Goal: Information Seeking & Learning: Learn about a topic

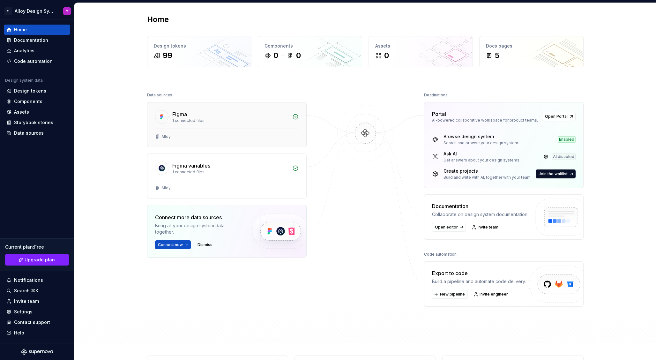
click at [206, 111] on div "Figma" at bounding box center [230, 114] width 116 height 8
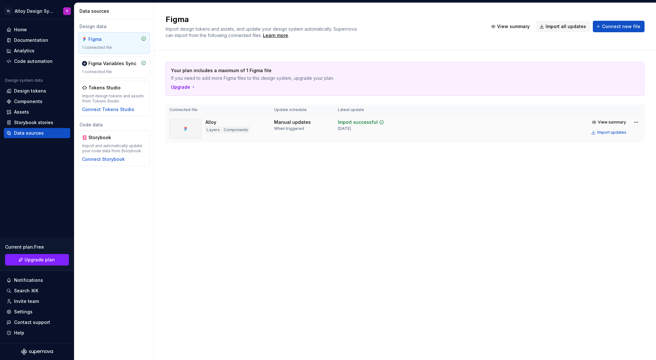
click at [346, 123] on div "Import successful" at bounding box center [358, 122] width 40 height 6
click at [612, 133] on div "Import updates" at bounding box center [611, 132] width 29 height 5
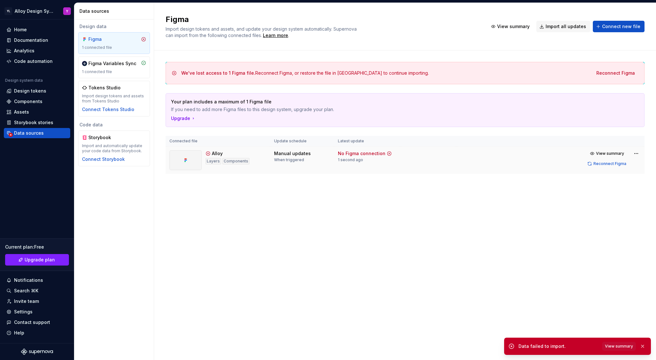
click at [84, 124] on div "Code data" at bounding box center [114, 125] width 72 height 6
click at [113, 181] on div "Design data Figma 1 connected file Figma Variables Sync 1 connected file Tokens…" at bounding box center [113, 189] width 79 height 340
click at [120, 150] on div "Import and automatically update your code data from Storybook." at bounding box center [114, 148] width 64 height 10
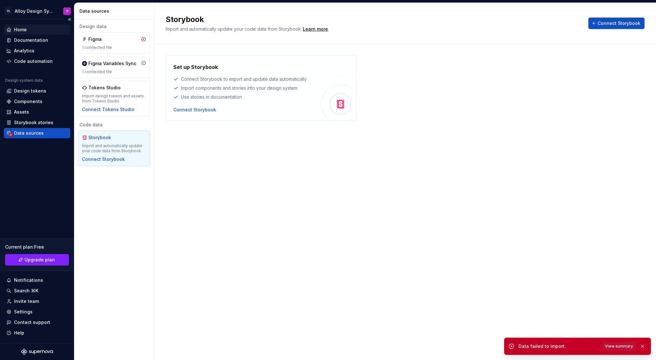
click at [23, 29] on div "Home" at bounding box center [20, 29] width 13 height 6
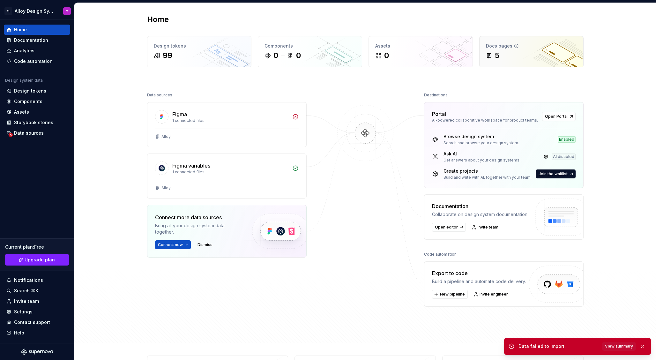
click at [507, 55] on div "5" at bounding box center [531, 55] width 91 height 10
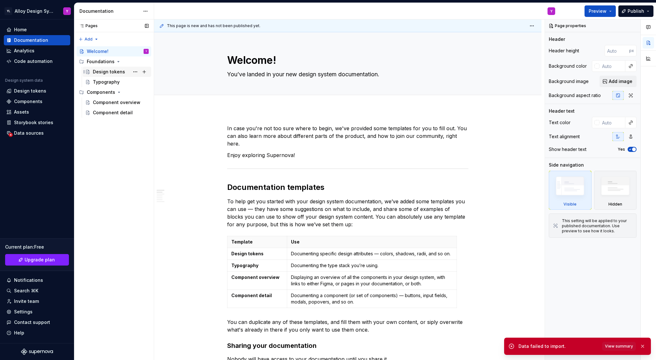
click at [113, 73] on div "Design tokens" at bounding box center [109, 72] width 32 height 6
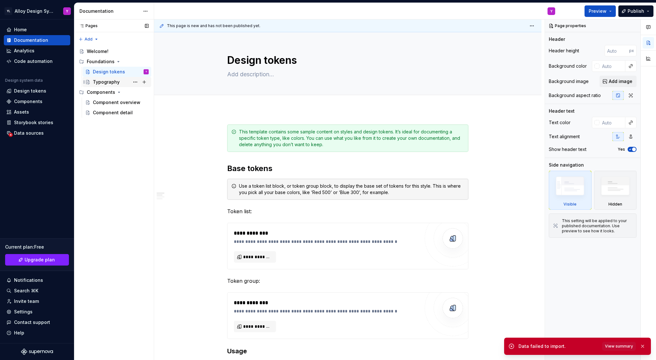
click at [100, 80] on div "Typography" at bounding box center [106, 82] width 27 height 6
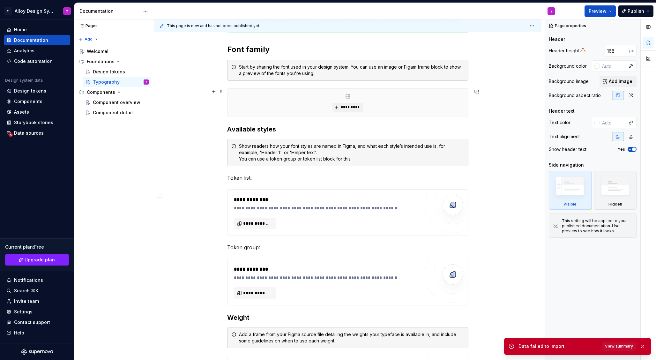
scroll to position [122, 0]
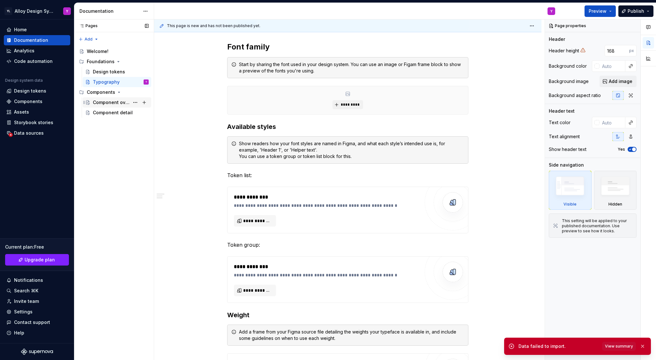
click at [108, 101] on div "Component overview" at bounding box center [111, 102] width 37 height 6
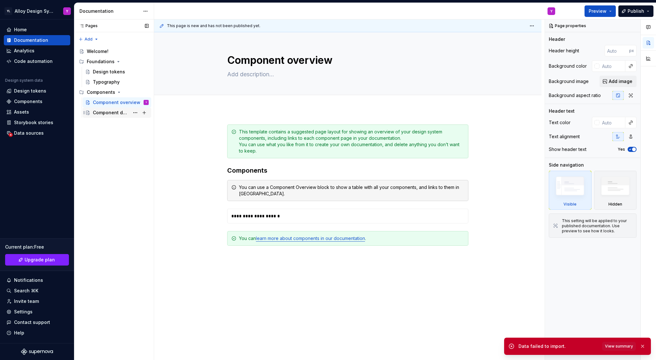
click at [111, 113] on div "Component detail" at bounding box center [111, 112] width 37 height 6
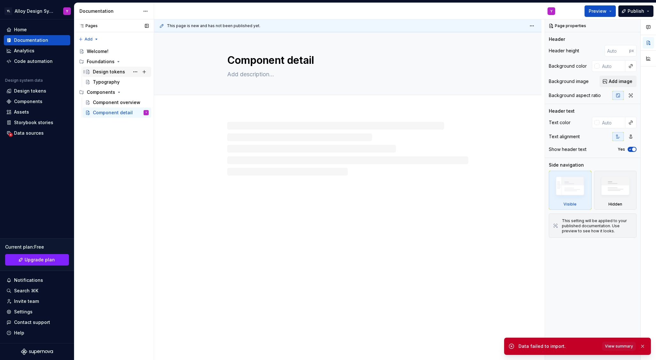
click at [110, 70] on div "Design tokens" at bounding box center [109, 72] width 32 height 6
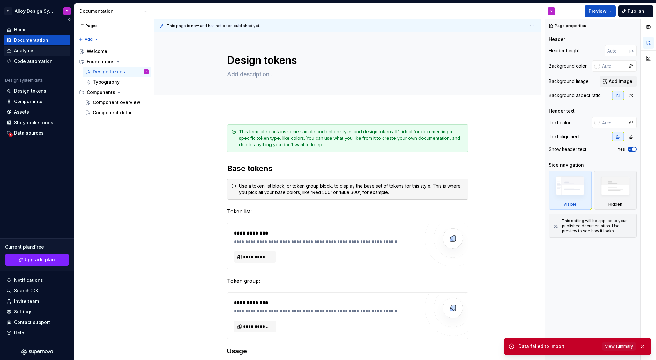
type textarea "*"
click at [28, 49] on div "Analytics" at bounding box center [24, 51] width 20 height 6
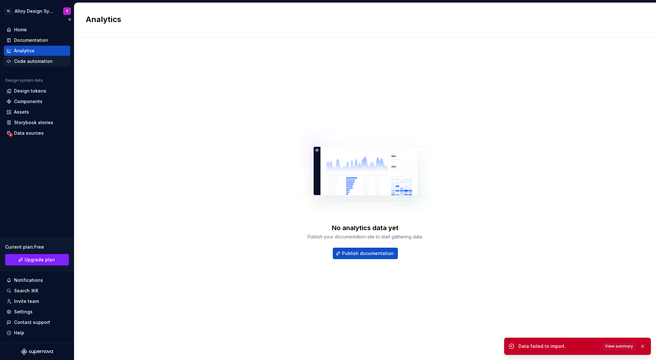
click at [31, 60] on div "Code automation" at bounding box center [33, 61] width 39 height 6
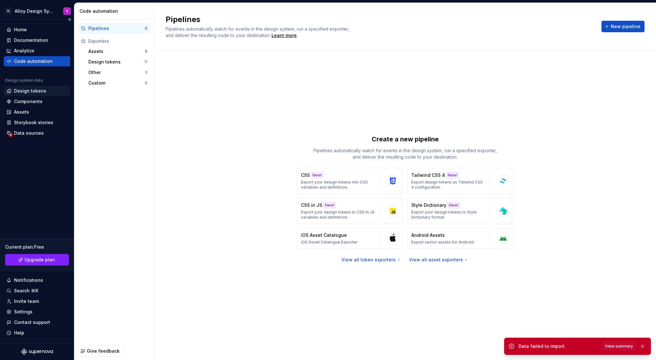
click at [39, 92] on div "Design tokens" at bounding box center [30, 91] width 32 height 6
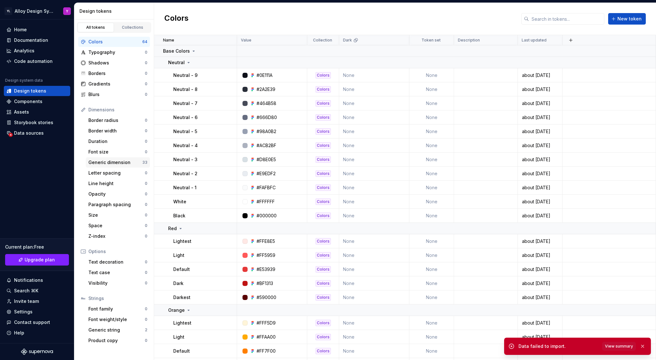
click at [106, 164] on div "Generic dimension" at bounding box center [115, 162] width 54 height 6
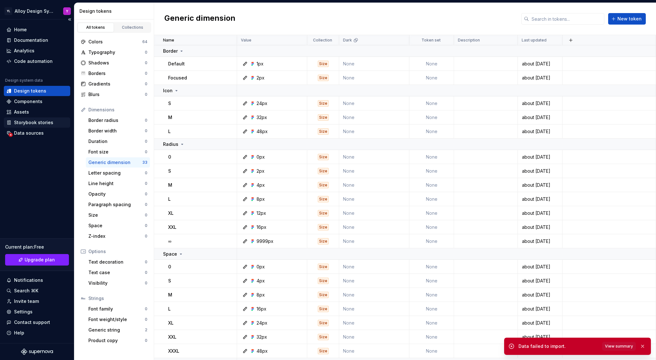
click at [24, 122] on div "Storybook stories" at bounding box center [33, 122] width 39 height 6
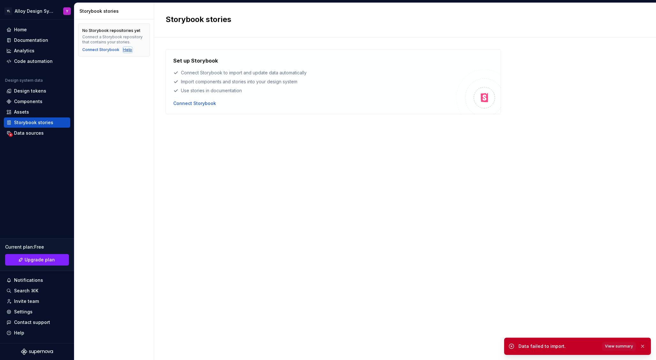
click at [127, 50] on div "Help" at bounding box center [127, 49] width 9 height 5
